Goal: Information Seeking & Learning: Understand process/instructions

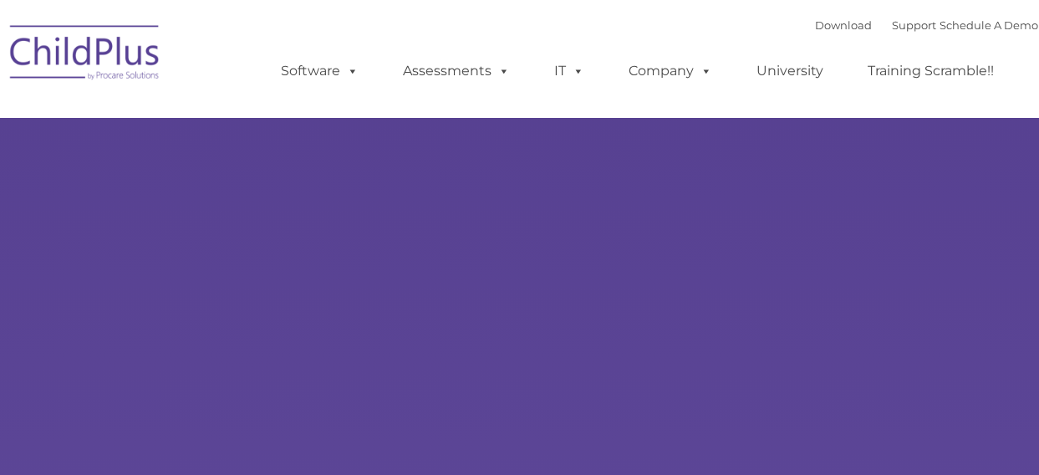
type input ""
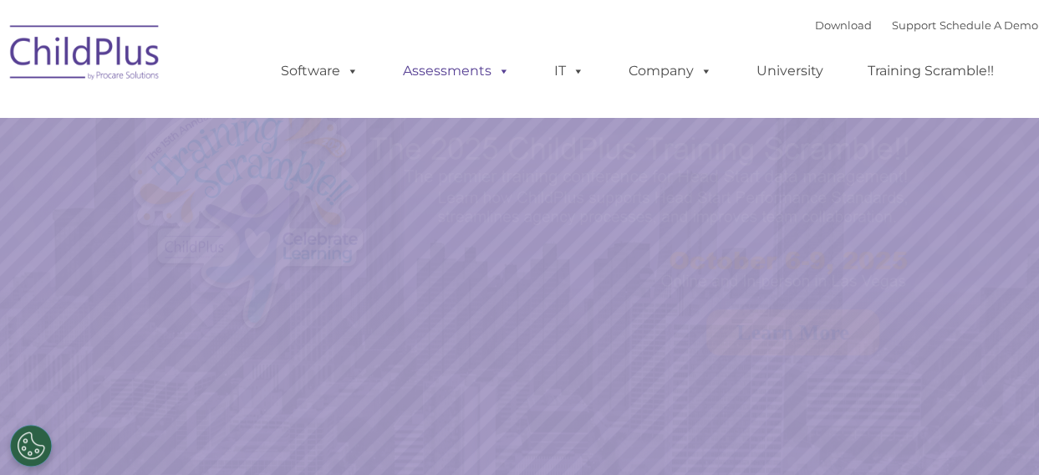
select select "MEDIUM"
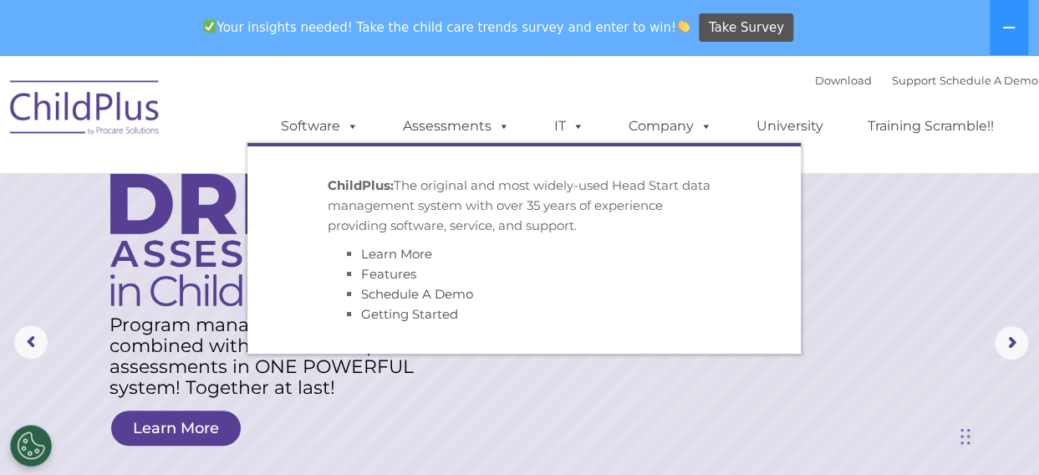
scroll to position [40, 0]
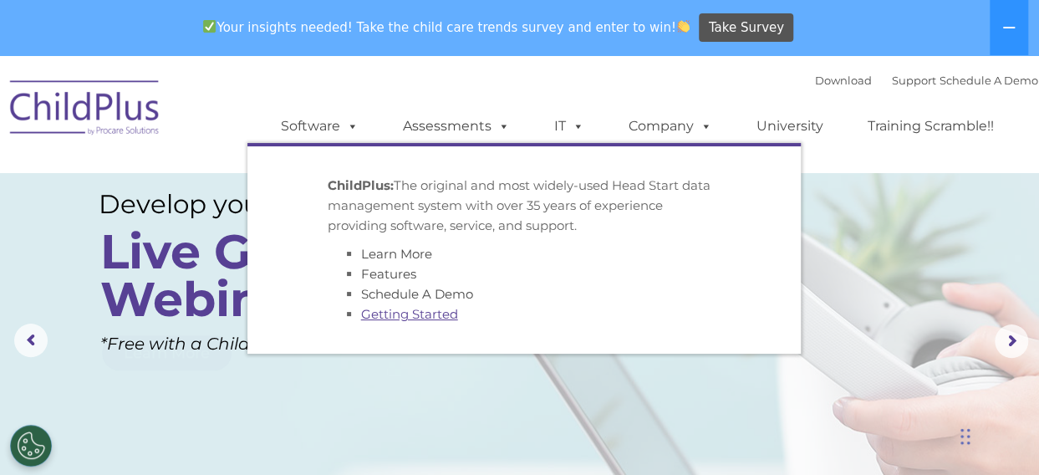
click at [399, 315] on link "Getting Started" at bounding box center [409, 314] width 97 height 16
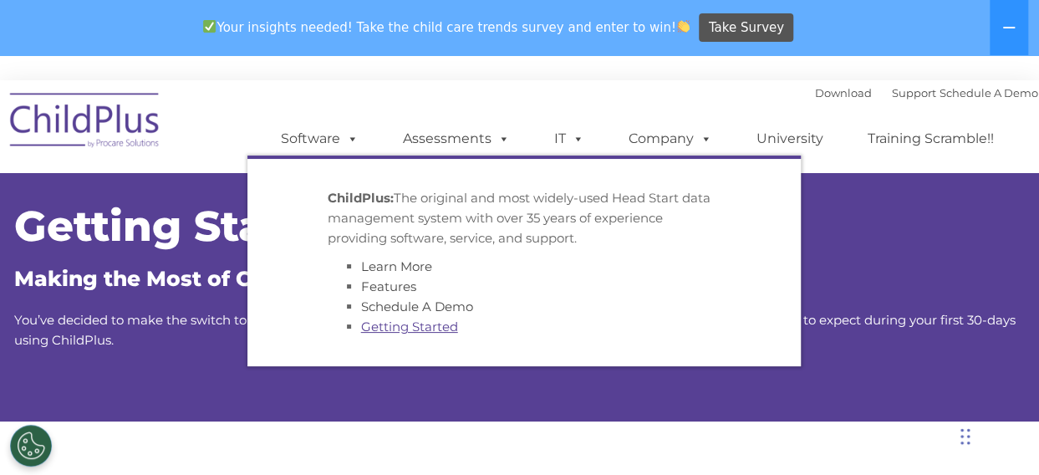
click at [430, 330] on link "Getting Started" at bounding box center [409, 326] width 97 height 16
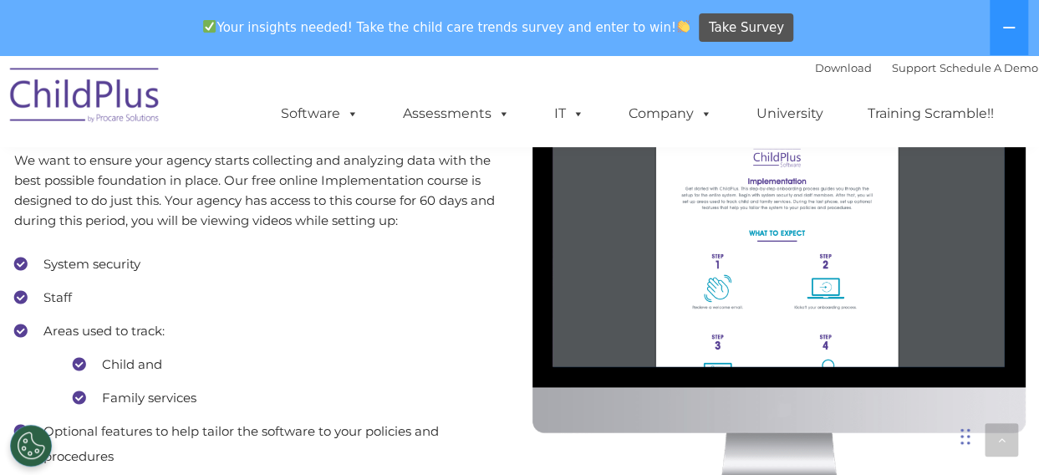
scroll to position [1544, 0]
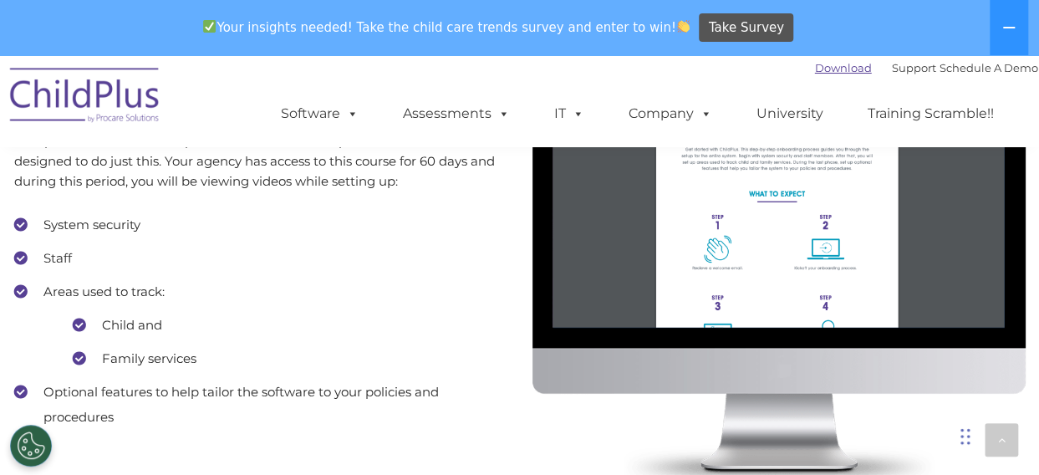
click at [823, 69] on link "Download" at bounding box center [843, 67] width 57 height 13
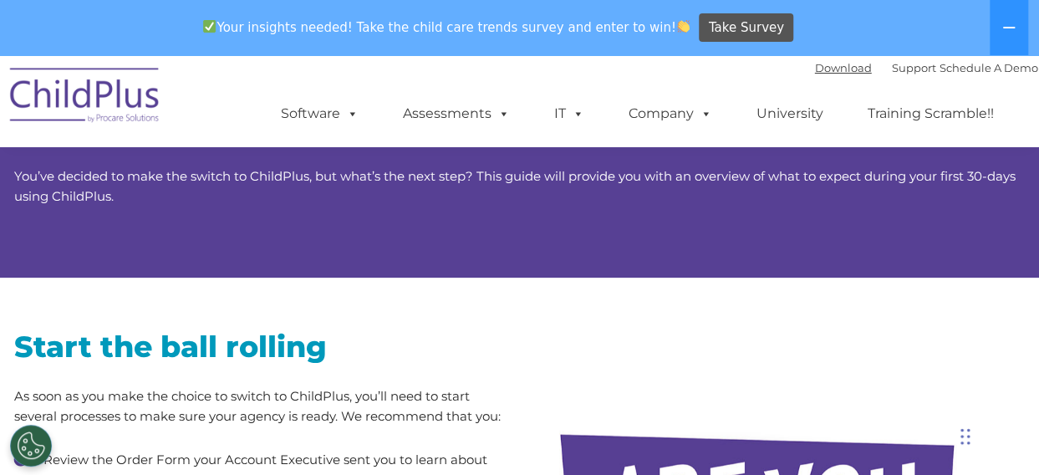
scroll to position [0, 0]
